Goal: Information Seeking & Learning: Understand process/instructions

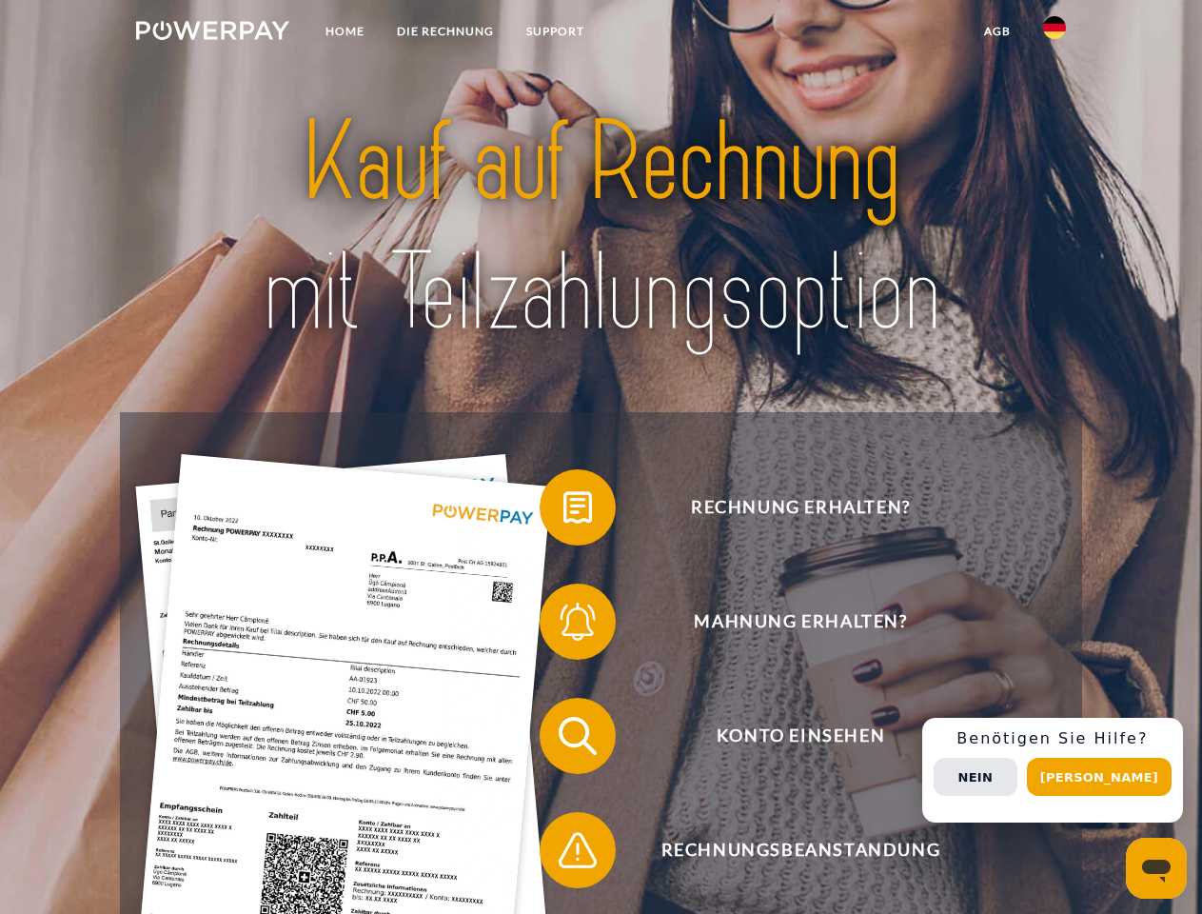
click at [212, 33] on img at bounding box center [212, 30] width 153 height 19
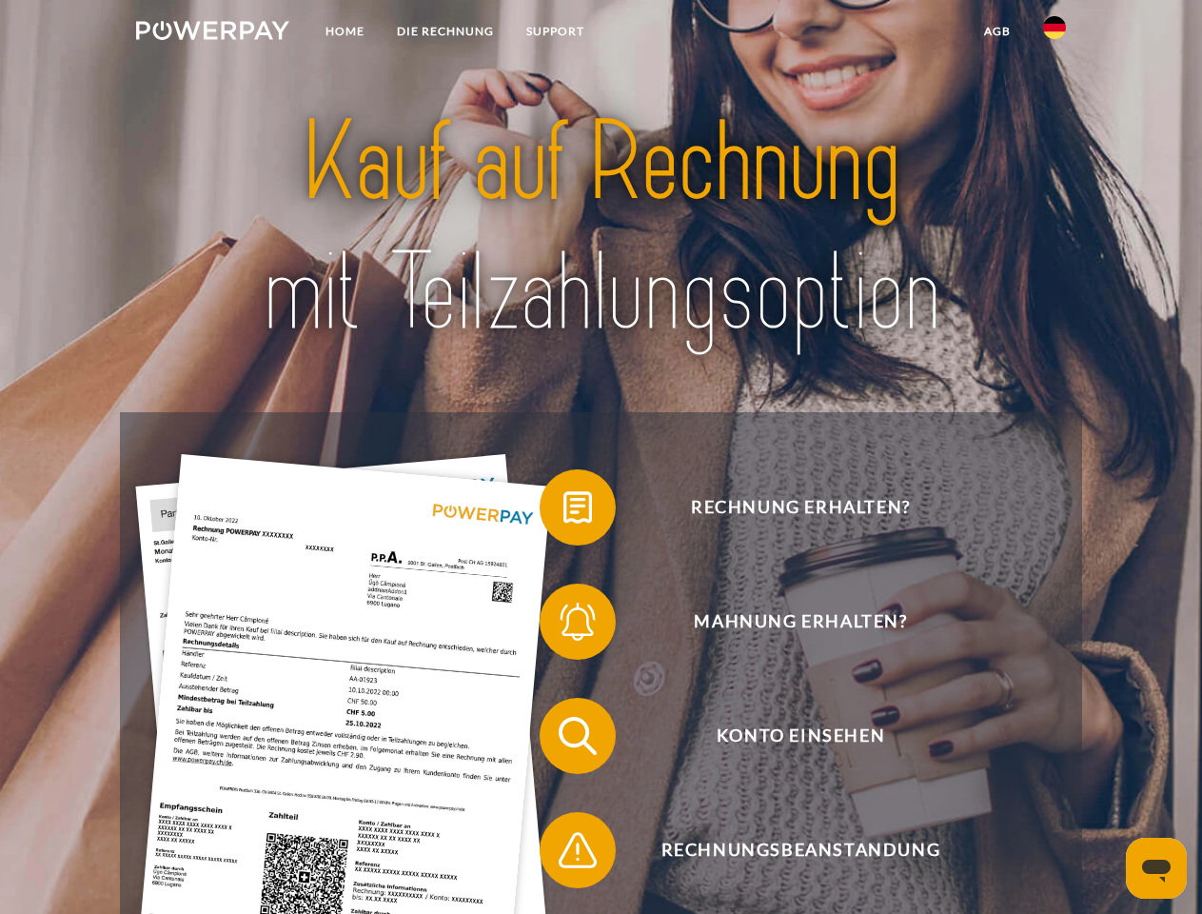
click at [1055, 33] on img at bounding box center [1054, 27] width 23 height 23
click at [997, 31] on link "agb" at bounding box center [997, 31] width 59 height 34
click at [564, 511] on span at bounding box center [549, 507] width 95 height 95
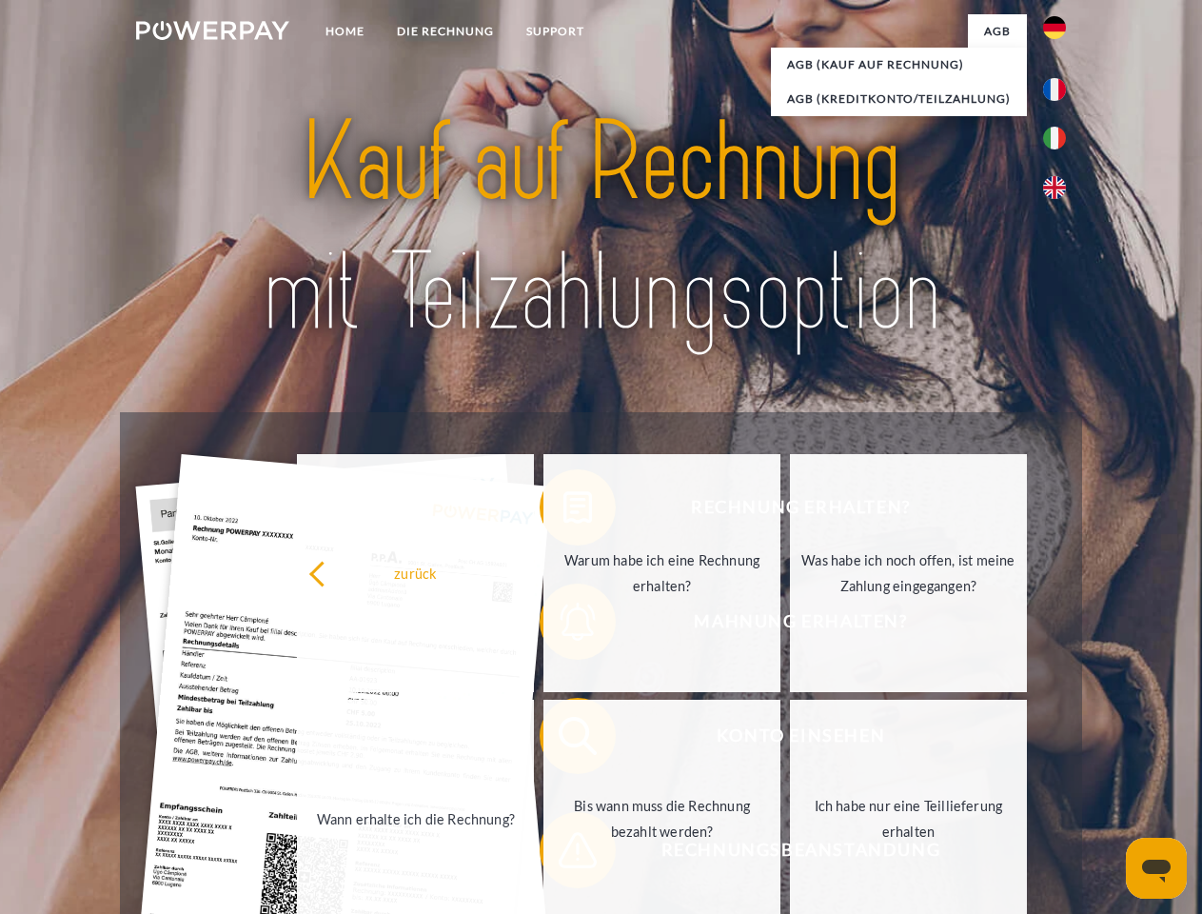
click at [564, 740] on link "Bis wann muss die Rechnung bezahlt werden?" at bounding box center [662, 819] width 237 height 238
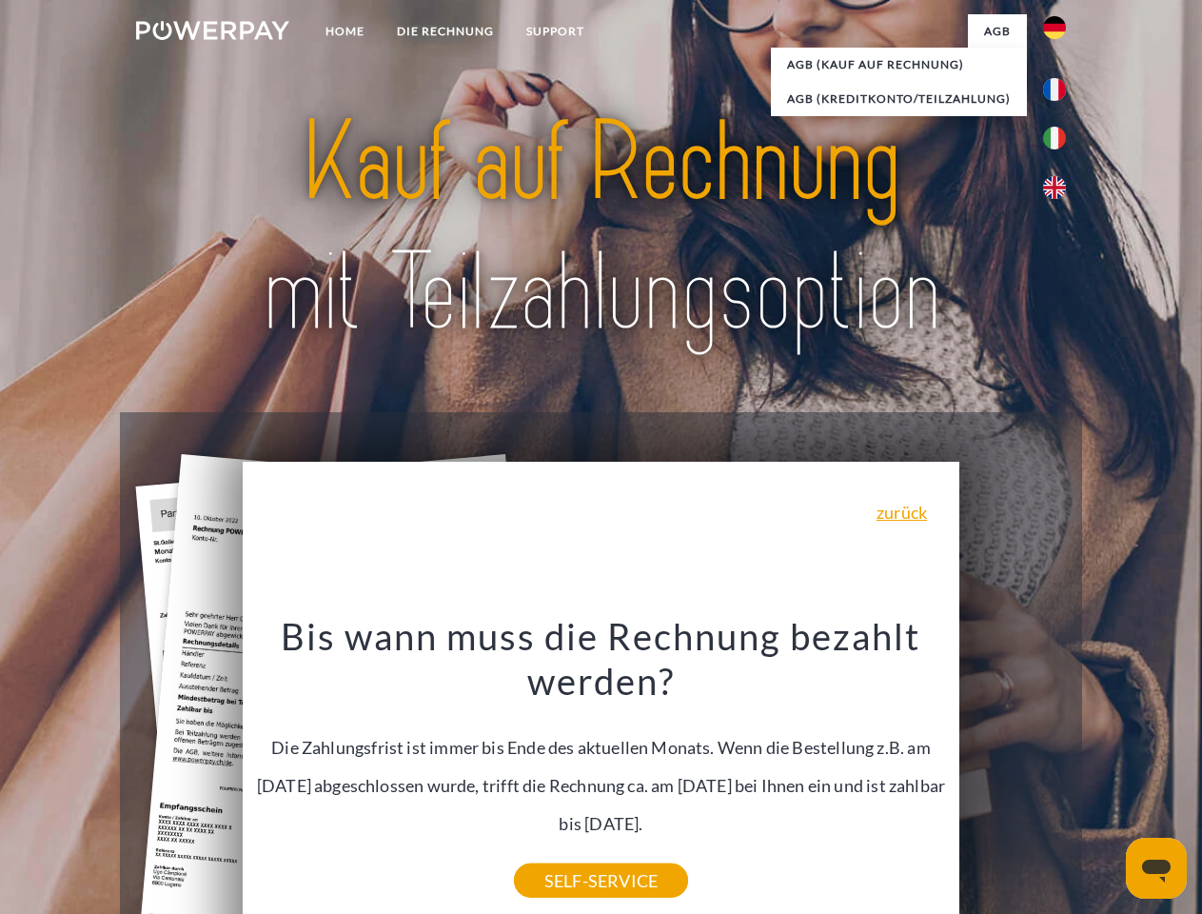
click at [1060, 770] on div "Rechnung erhalten? Mahnung erhalten? Konto einsehen" at bounding box center [601, 793] width 962 height 762
click at [1013, 774] on span "Konto einsehen" at bounding box center [800, 736] width 466 height 76
click at [1106, 777] on header "Home DIE RECHNUNG SUPPORT" at bounding box center [601, 657] width 1202 height 1315
